Goal: Task Accomplishment & Management: Use online tool/utility

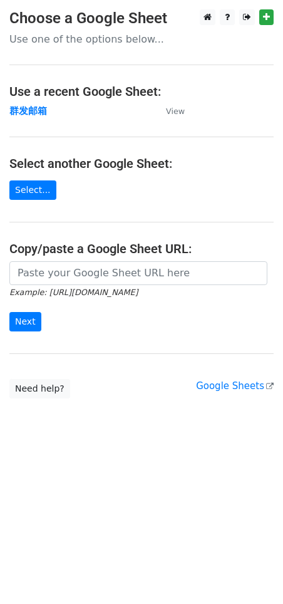
click at [41, 192] on link "Select..." at bounding box center [32, 189] width 47 height 19
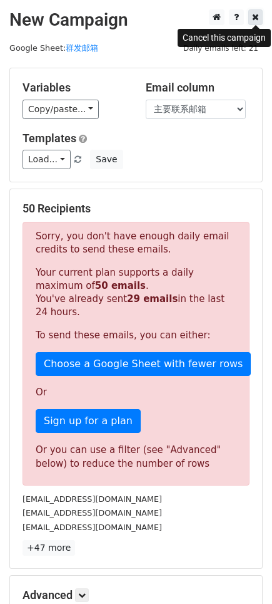
click at [252, 19] on link at bounding box center [256, 17] width 14 height 16
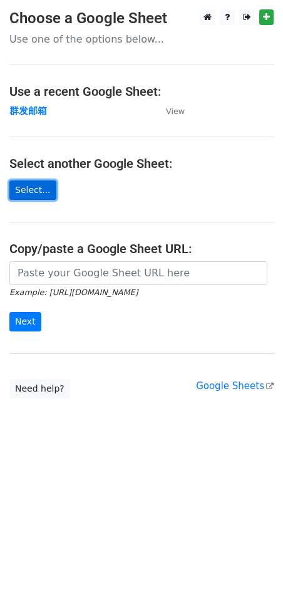
click at [38, 190] on link "Select..." at bounding box center [32, 189] width 47 height 19
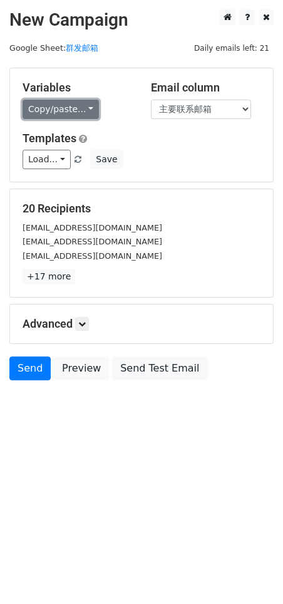
click at [62, 108] on link "Copy/paste..." at bounding box center [61, 109] width 76 height 19
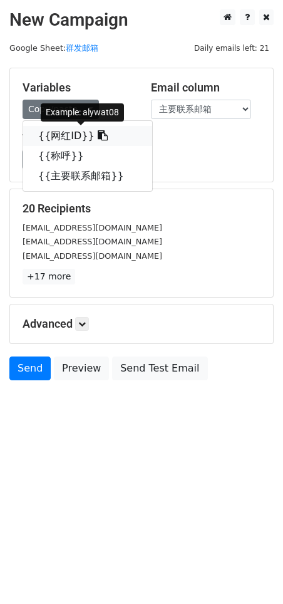
click at [70, 129] on link "{{网红ID}}" at bounding box center [87, 136] width 129 height 20
